Goal: Complete application form

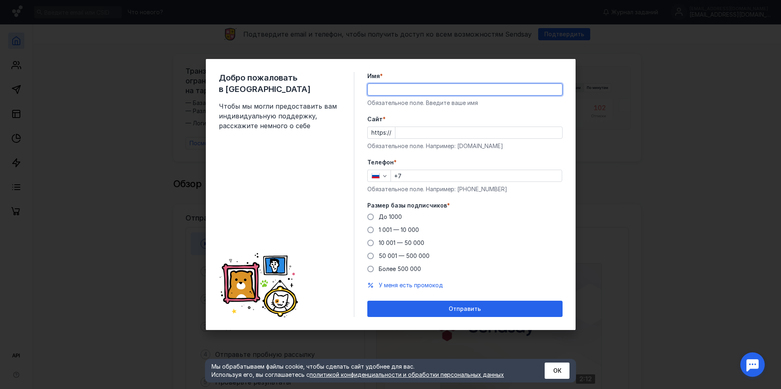
click at [412, 87] on input "Имя *" at bounding box center [465, 89] width 194 height 11
click at [511, 86] on input "Имя *" at bounding box center [465, 89] width 194 height 11
click at [592, 168] on div "Добро пожаловать в Sendsay Чтобы мы могли предоставить вам индивидуальную подде…" at bounding box center [390, 194] width 781 height 389
click at [566, 157] on div "Добро пожаловать в Sendsay Чтобы мы могли предоставить вам индивидуальную подде…" at bounding box center [391, 194] width 370 height 271
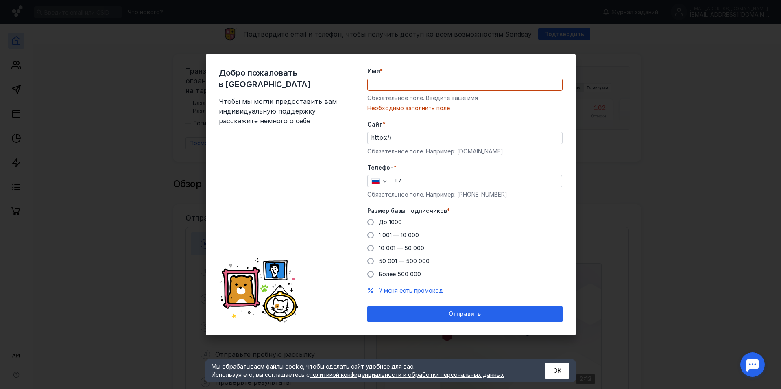
click at [404, 84] on input "Имя *" at bounding box center [465, 84] width 194 height 11
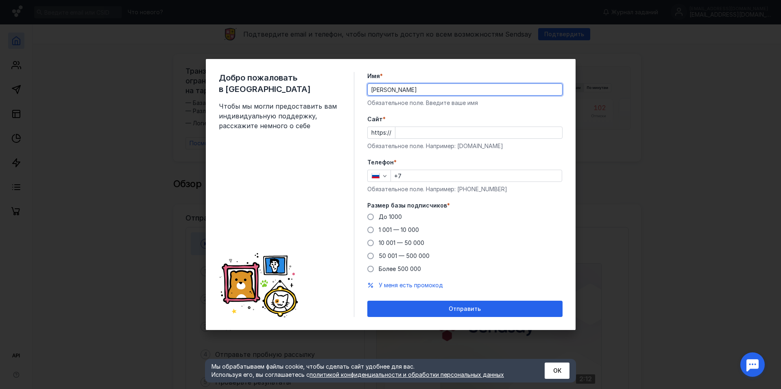
type input "[PERSON_NAME]"
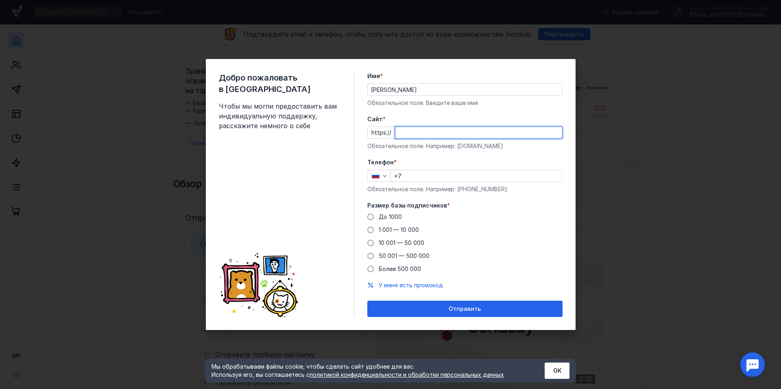
click at [433, 133] on input "Cайт *" at bounding box center [478, 132] width 167 height 11
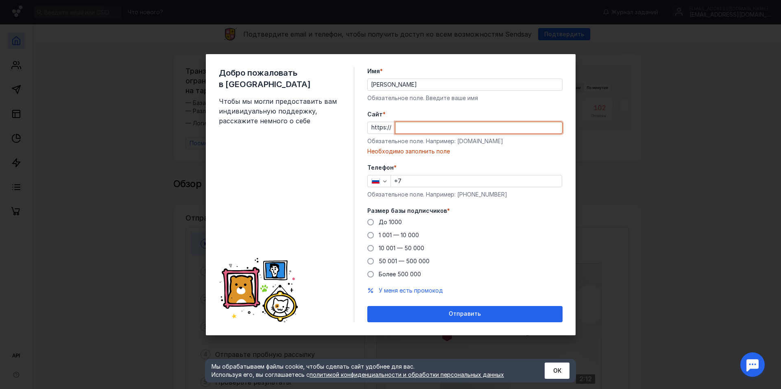
paste input "[DOMAIN_NAME][URL]"
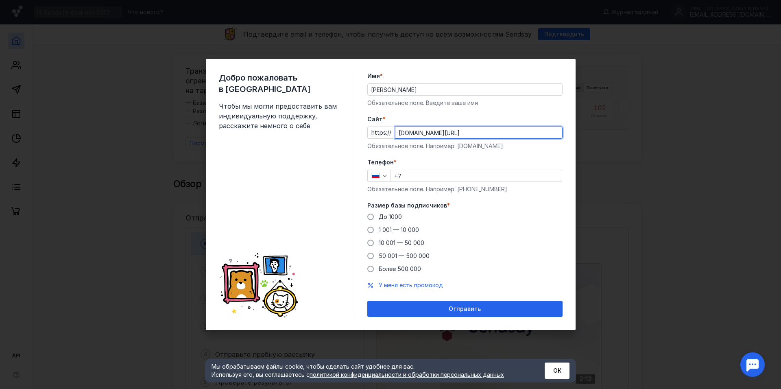
drag, startPoint x: 489, startPoint y: 131, endPoint x: 454, endPoint y: 134, distance: 35.5
click at [454, 134] on input "[DOMAIN_NAME][URL]" at bounding box center [478, 132] width 167 height 11
type input "[DOMAIN_NAME]"
click at [419, 175] on input "+7" at bounding box center [476, 175] width 171 height 11
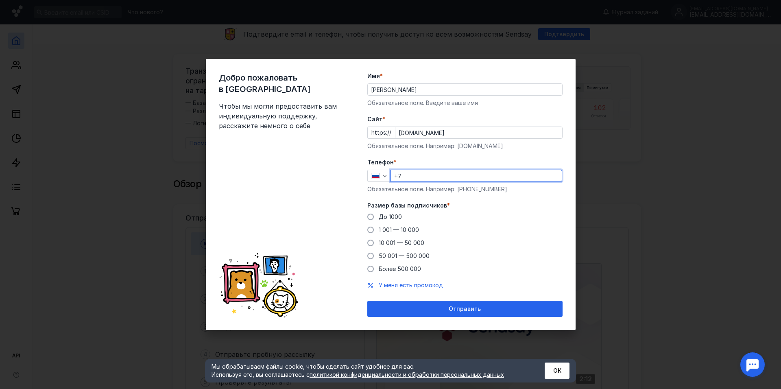
type input "[PHONE_NUMBER]"
click at [369, 216] on span at bounding box center [370, 217] width 7 height 7
click at [0, 0] on input "До 1000" at bounding box center [0, 0] width 0 height 0
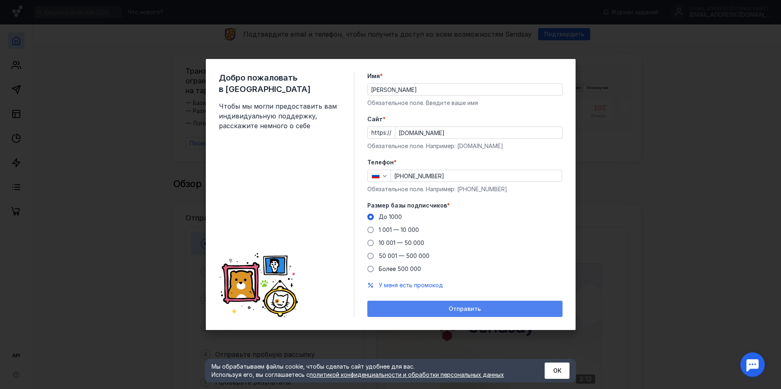
click at [469, 312] on span "Отправить" at bounding box center [465, 309] width 32 height 7
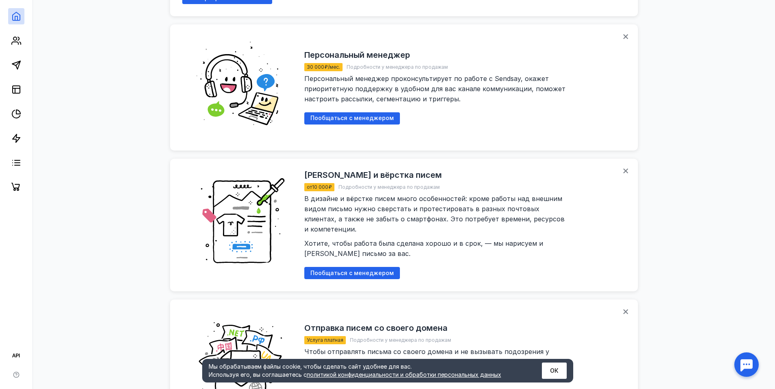
scroll to position [522, 0]
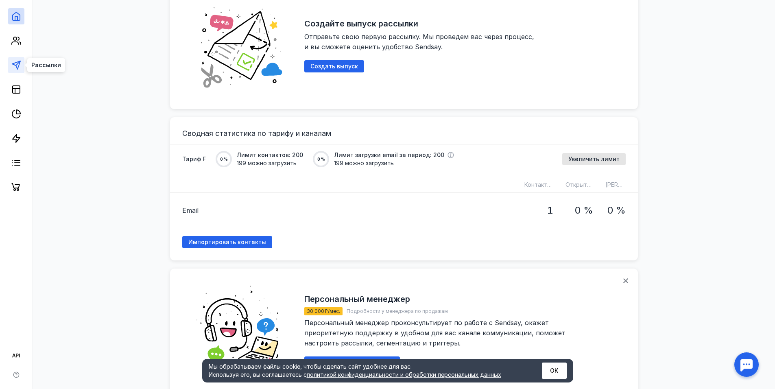
click at [18, 66] on icon at bounding box center [16, 65] width 10 height 10
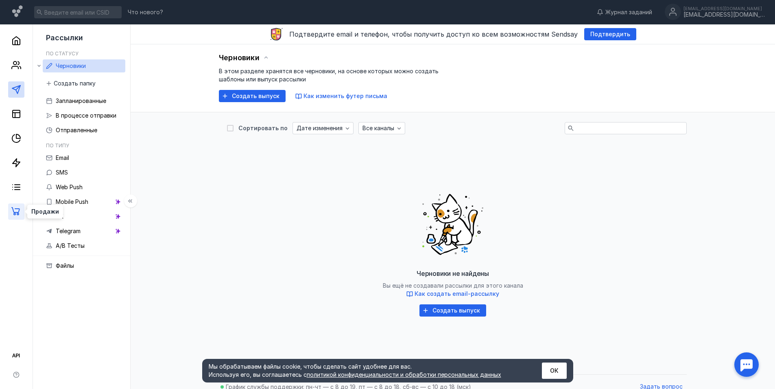
click at [15, 210] on icon at bounding box center [16, 212] width 10 height 10
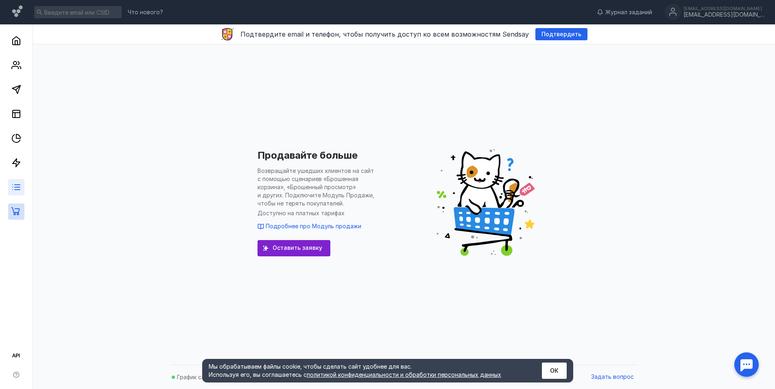
click at [22, 191] on link at bounding box center [16, 187] width 16 height 16
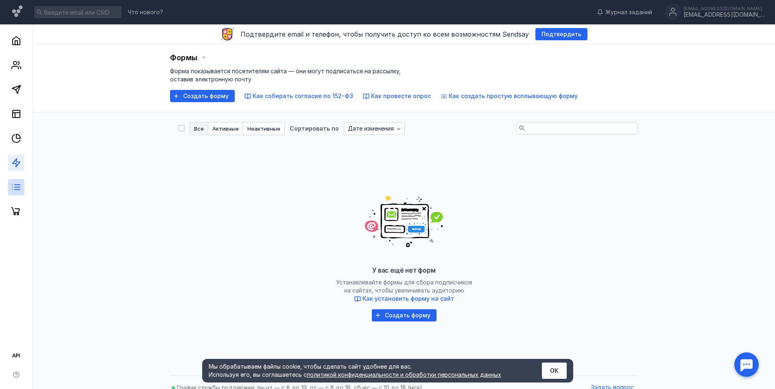
click at [17, 168] on link at bounding box center [16, 163] width 16 height 16
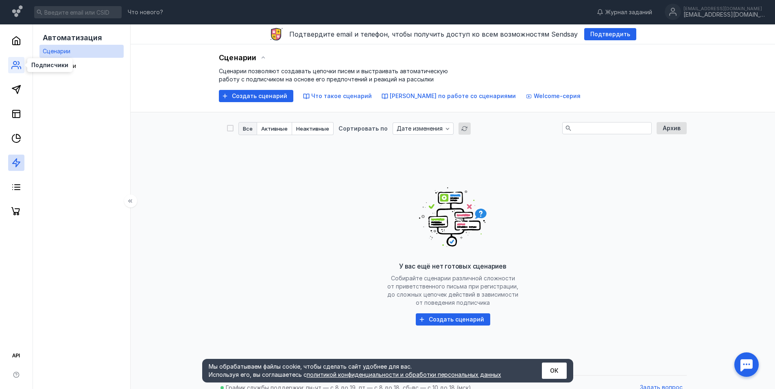
click at [18, 68] on icon at bounding box center [15, 67] width 7 height 2
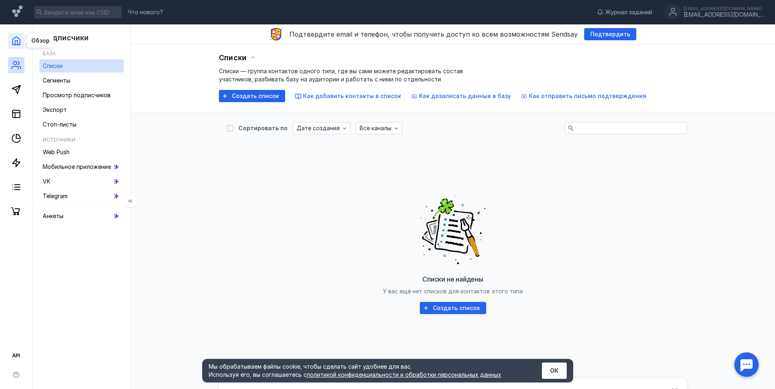
click at [16, 37] on icon at bounding box center [16, 41] width 7 height 8
